Goal: Information Seeking & Learning: Understand process/instructions

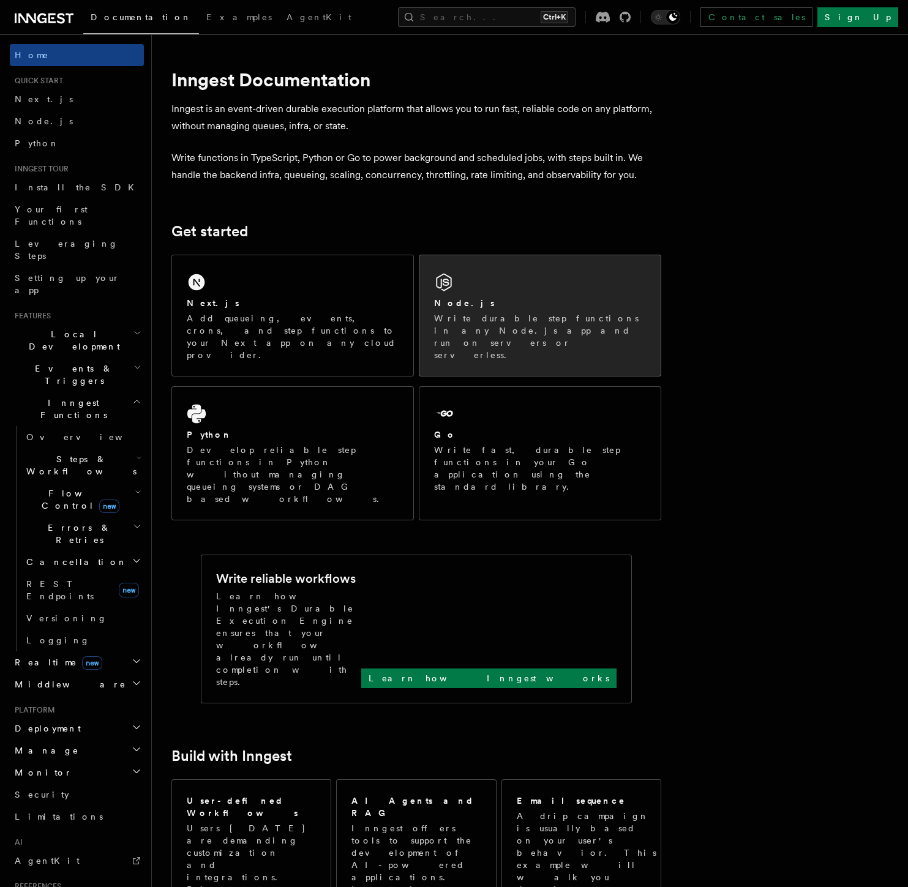
click at [497, 293] on div "Node.js Write durable step functions in any Node.js app and run on servers or s…" at bounding box center [539, 315] width 241 height 121
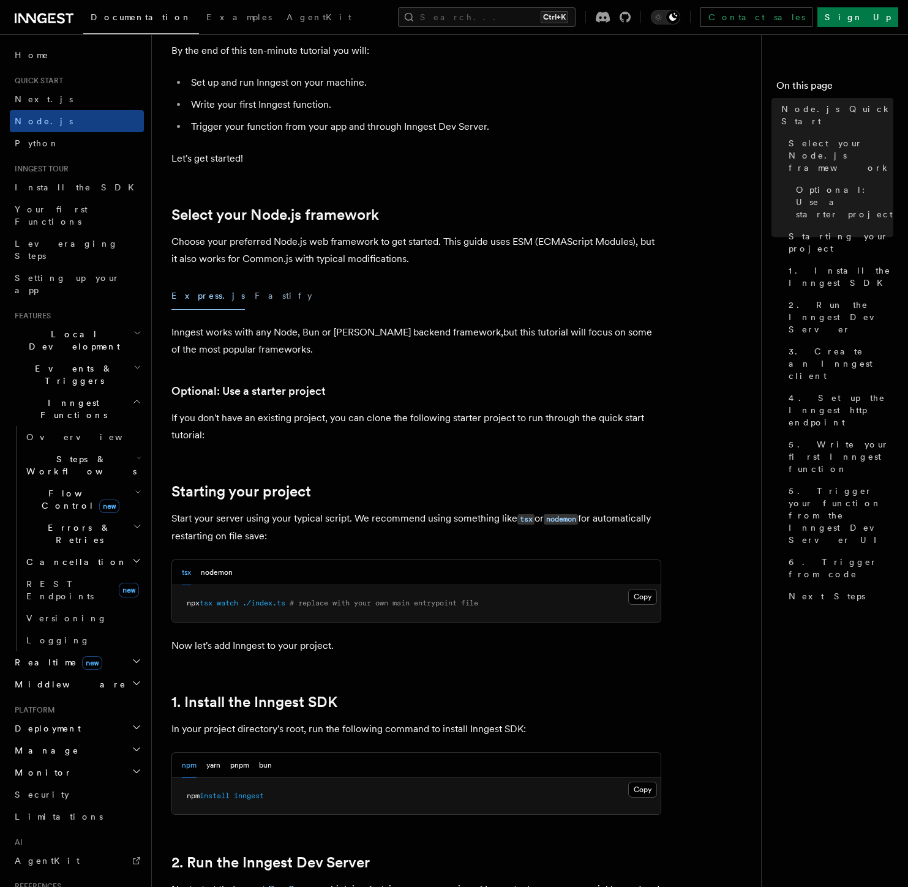
scroll to position [272, 0]
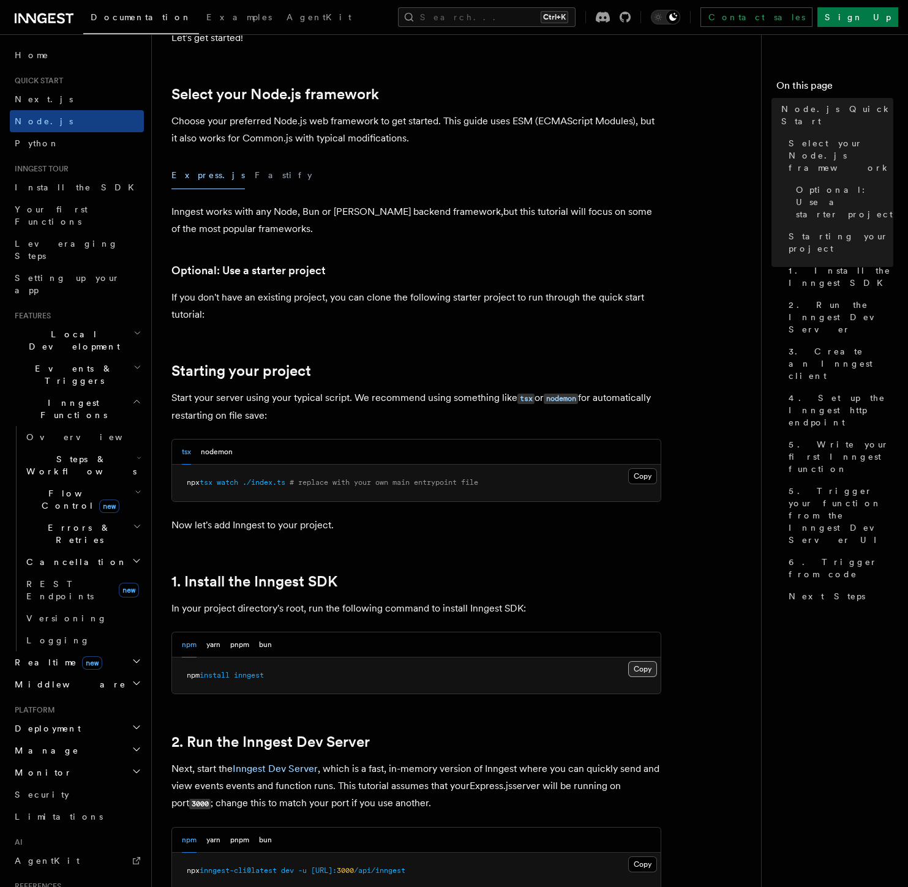
click at [640, 669] on button "Copy Copied" at bounding box center [642, 669] width 29 height 16
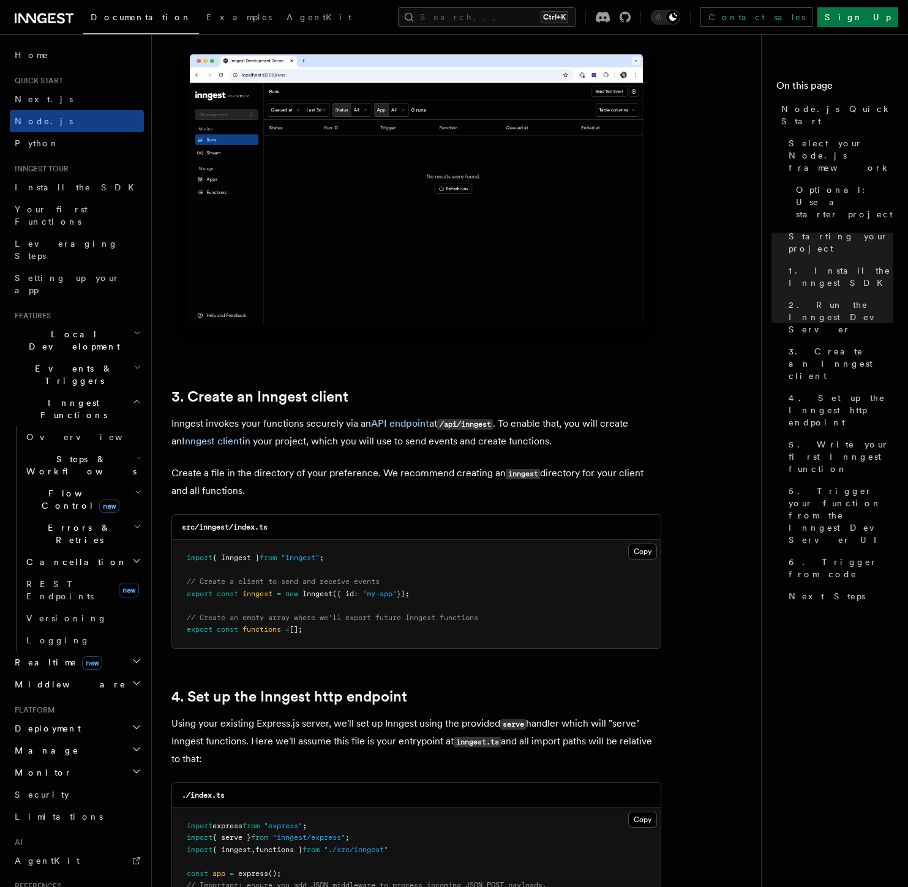
scroll to position [1224, 0]
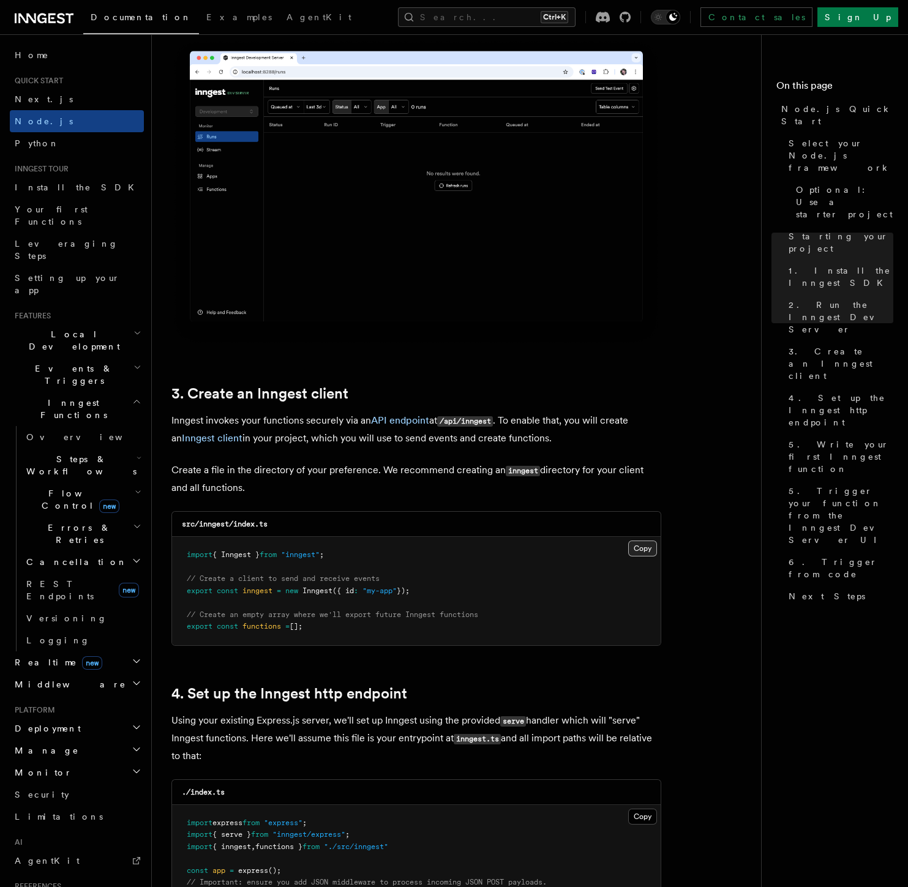
click at [650, 547] on button "Copy Copied" at bounding box center [642, 549] width 29 height 16
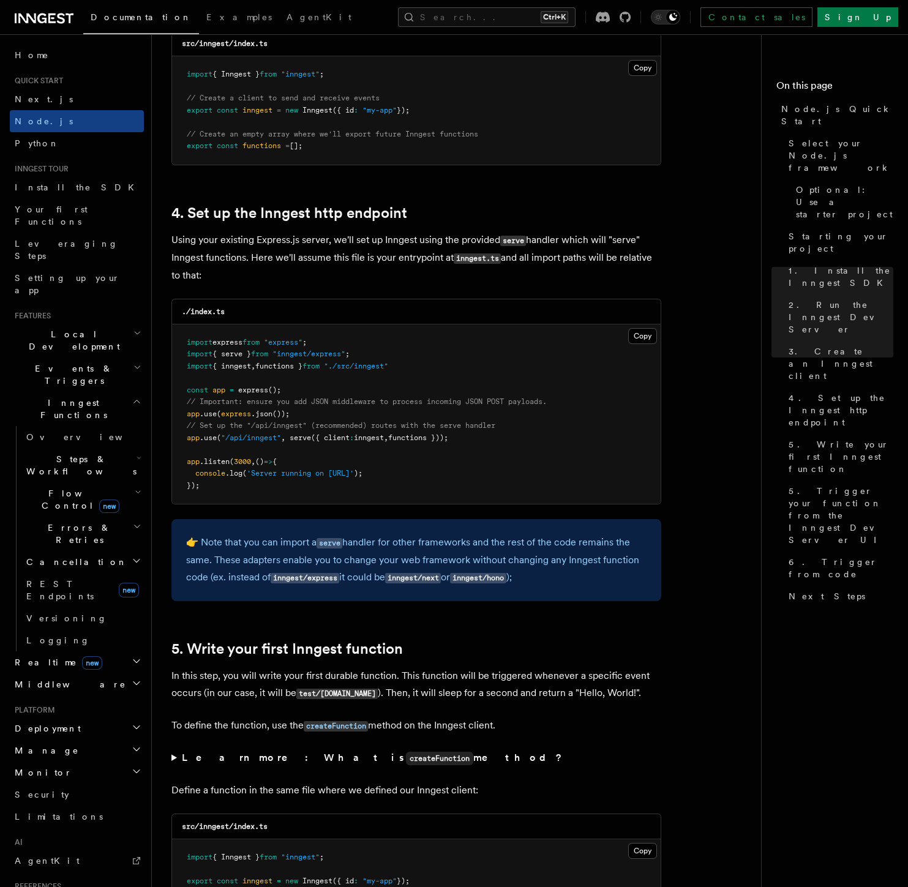
scroll to position [1700, 0]
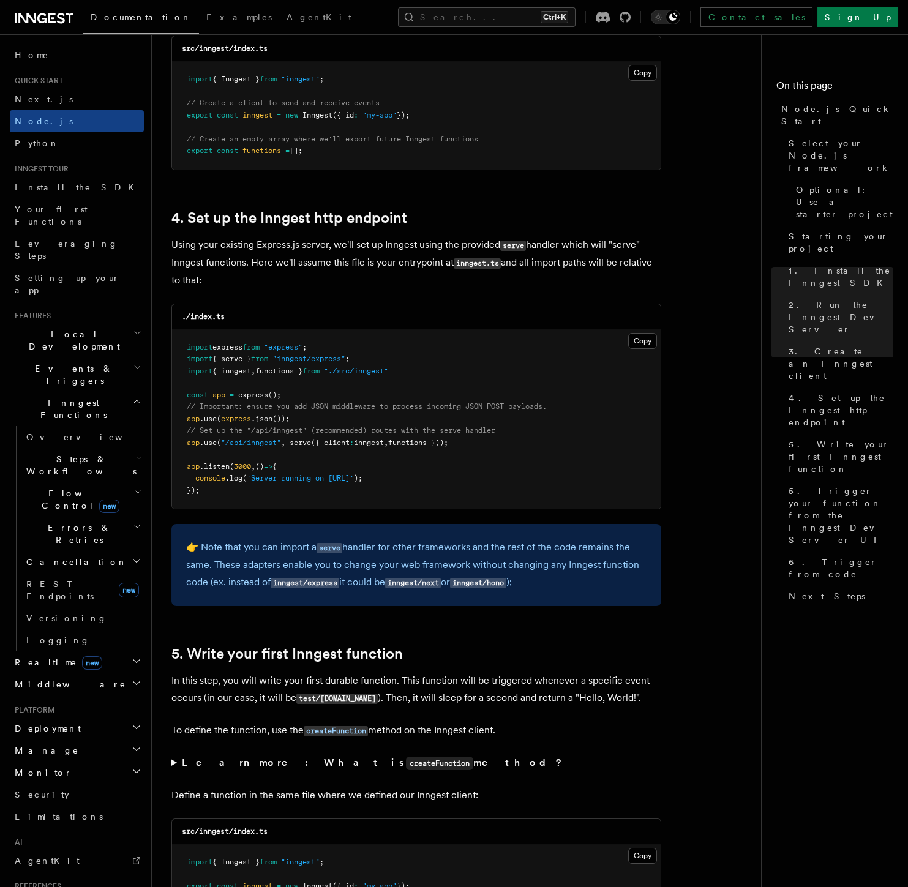
drag, startPoint x: 491, startPoint y: 445, endPoint x: 184, endPoint y: 446, distance: 307.3
click at [184, 446] on pre "import express from "express" ; import { serve } from "inngest/express" ; impor…" at bounding box center [416, 419] width 489 height 180
copy span "app .use ( "/api/inngest" , serve ({ client : inngest , functions }));"
drag, startPoint x: 370, startPoint y: 359, endPoint x: 187, endPoint y: 359, distance: 183.1
click at [187, 359] on pre "import express from "express" ; import { serve } from "inngest/express" ; impor…" at bounding box center [416, 419] width 489 height 180
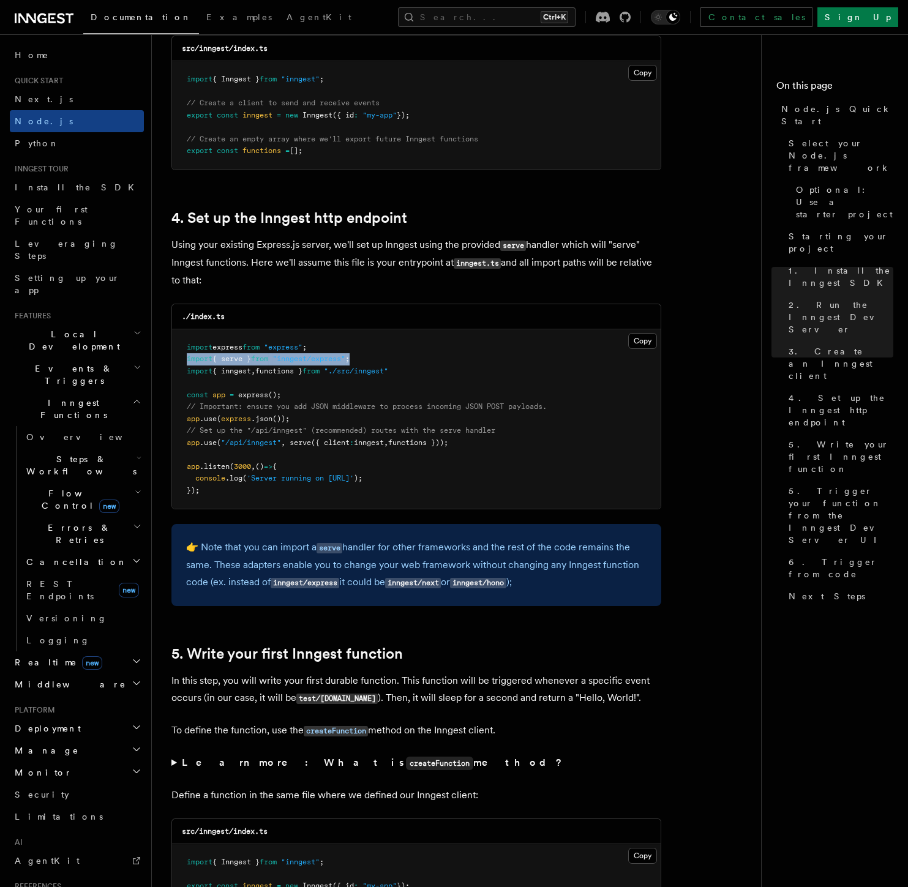
copy span "import { serve } from "inngest/express" ;"
